Goal: Information Seeking & Learning: Learn about a topic

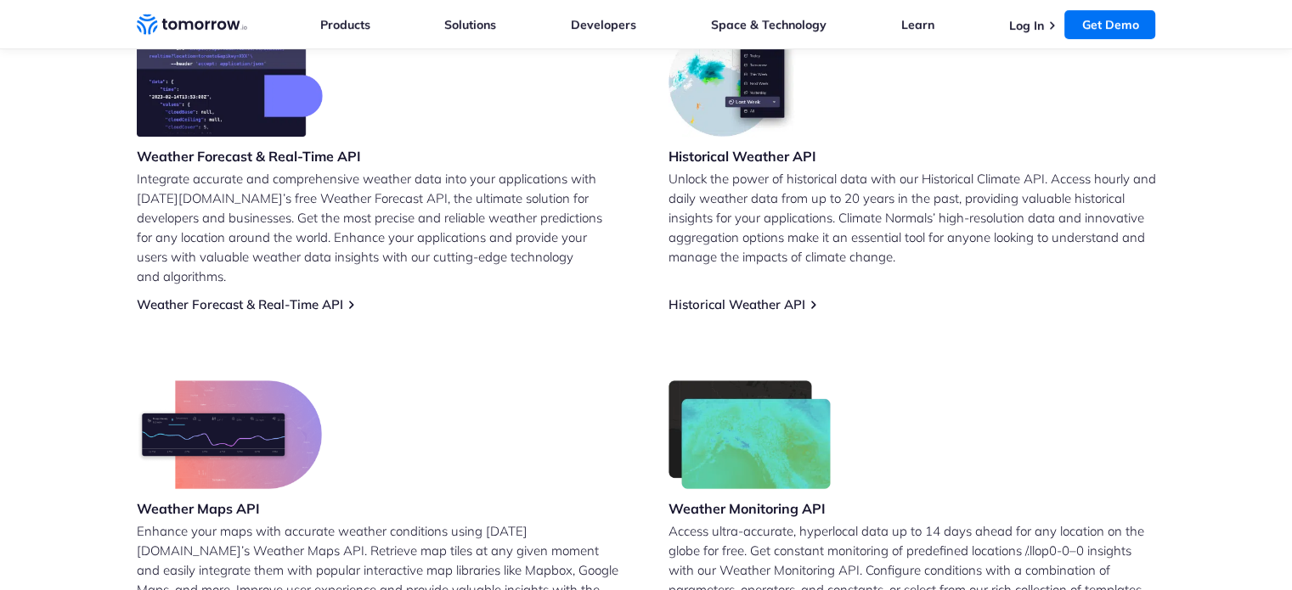
scroll to position [765, 0]
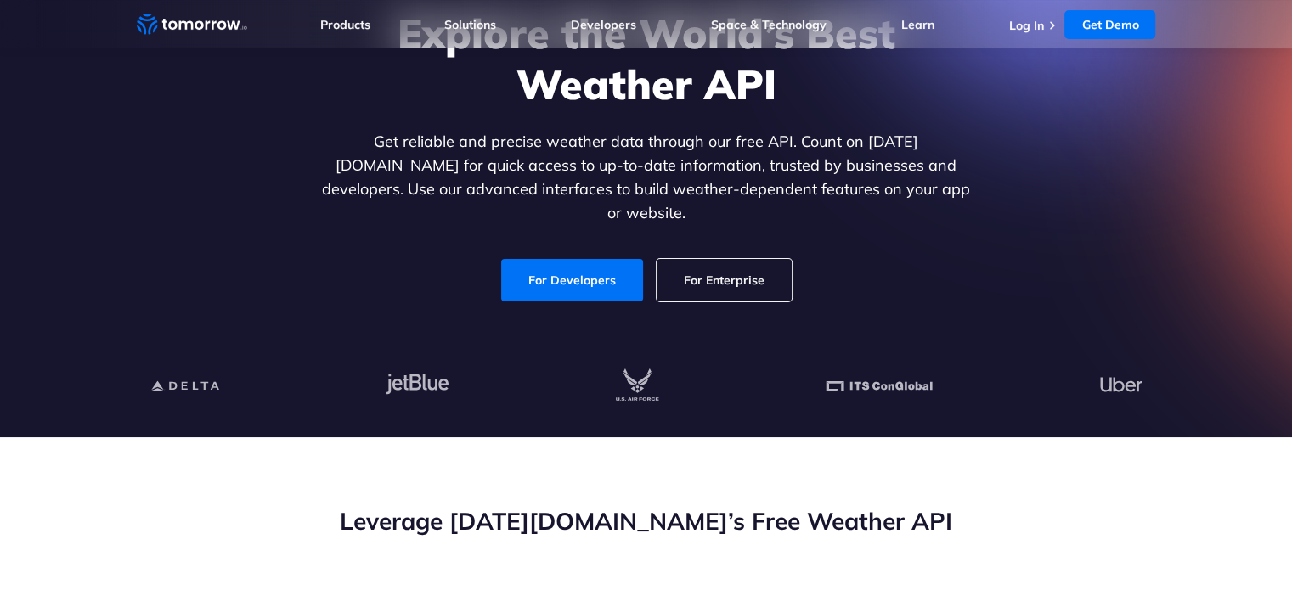
scroll to position [85, 0]
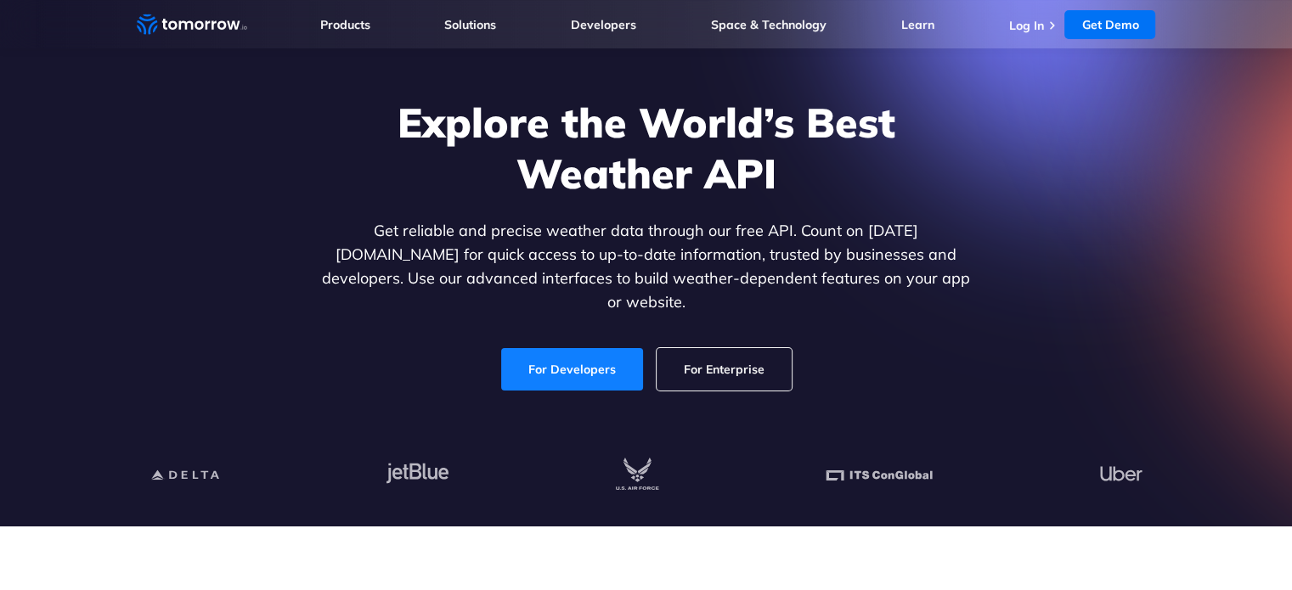
click at [602, 363] on link "For Developers" at bounding box center [572, 369] width 142 height 42
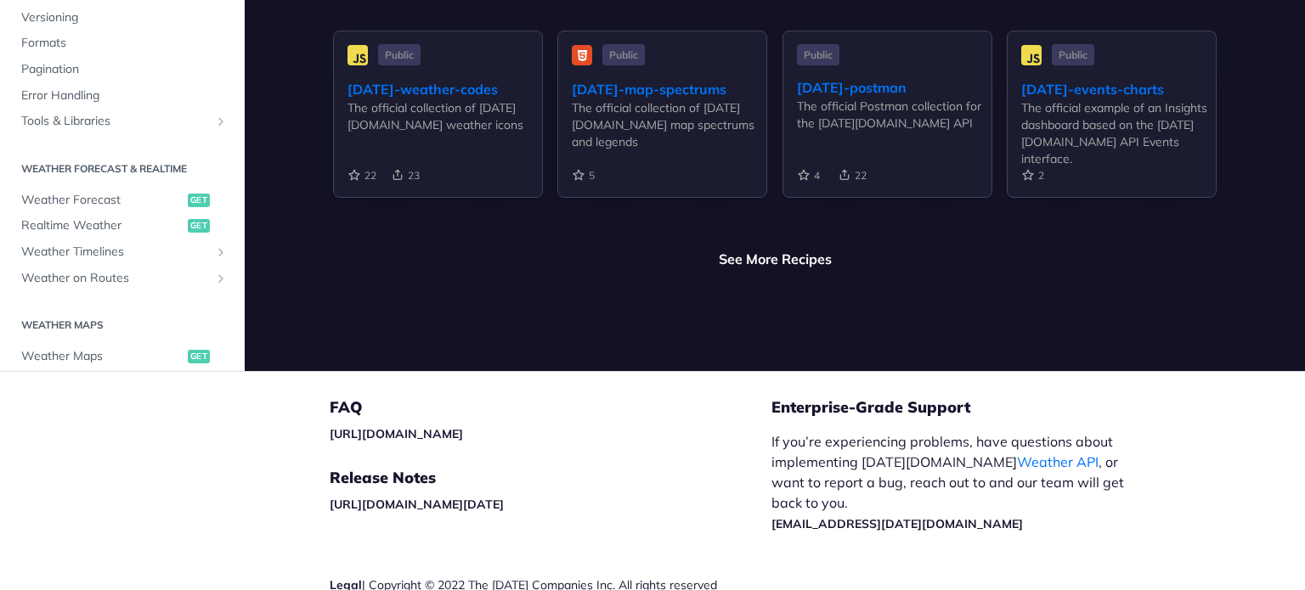
scroll to position [4163, 0]
